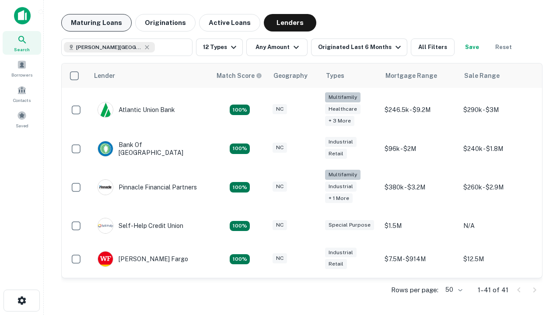
click at [96, 23] on button "Maturing Loans" at bounding box center [96, 22] width 70 height 17
